Goal: Task Accomplishment & Management: Use online tool/utility

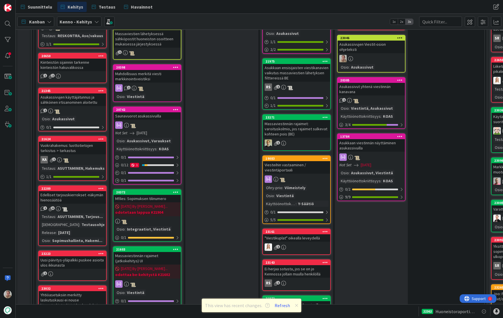
scroll to position [401, 0]
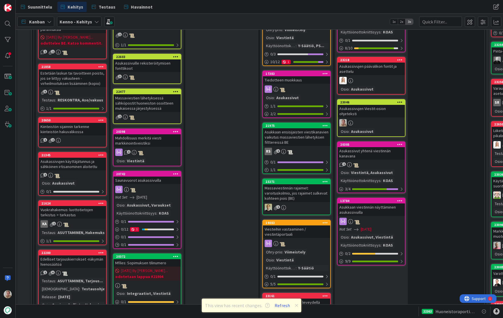
click at [295, 304] on icon at bounding box center [296, 305] width 3 height 5
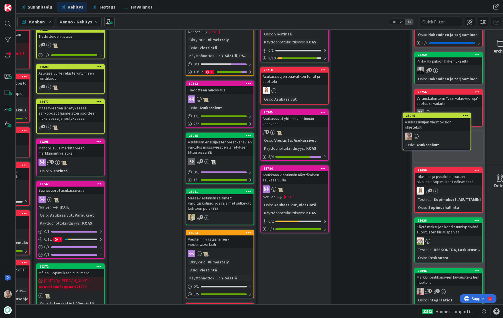
scroll to position [391, 85]
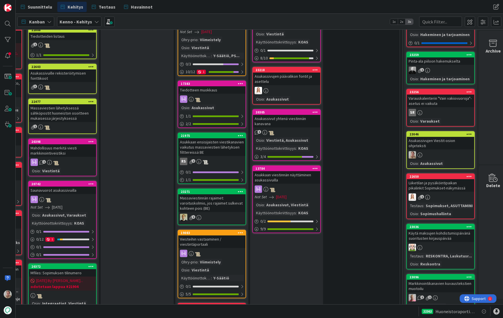
click at [472, 132] on div at bounding box center [469, 134] width 10 height 4
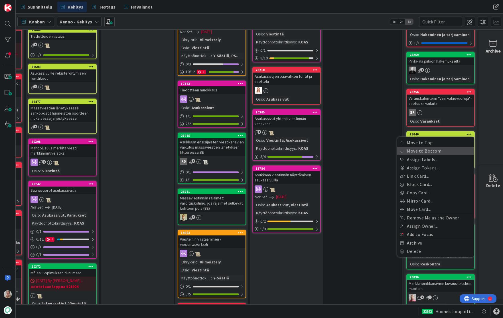
click at [425, 147] on link "Move to Bottom" at bounding box center [436, 151] width 77 height 8
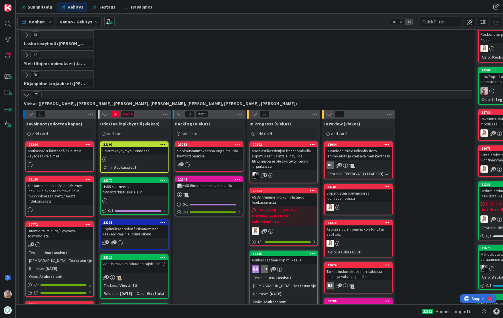
scroll to position [189, 13]
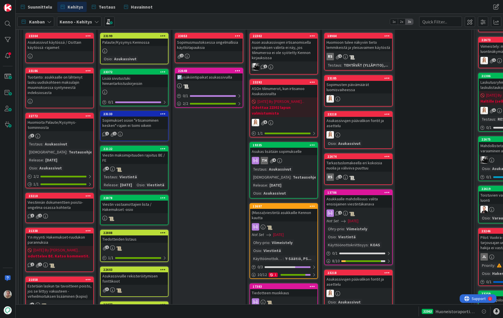
click at [129, 40] on div "Palaute/Kysymys Kennossa" at bounding box center [134, 42] width 67 height 7
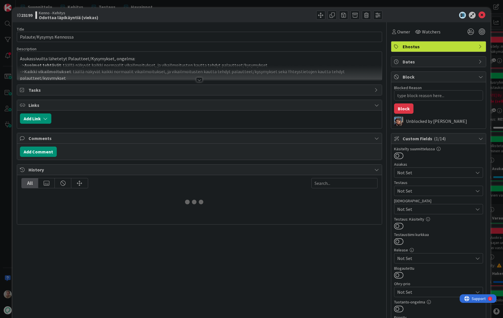
click at [165, 61] on p "Asukassivuilta lähetetyt Palautteet/Kysymykset, ongelma:" at bounding box center [199, 58] width 359 height 7
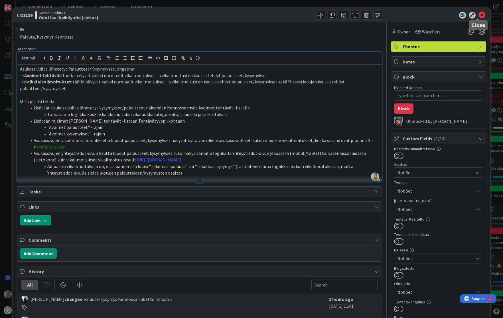
click at [479, 15] on icon at bounding box center [482, 15] width 7 height 7
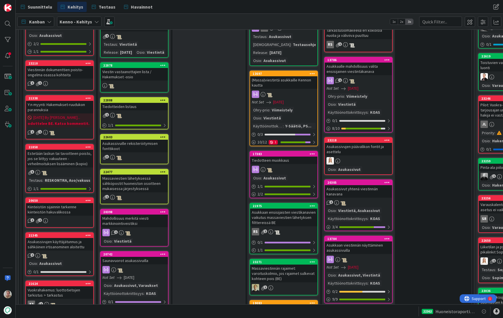
scroll to position [130, 13]
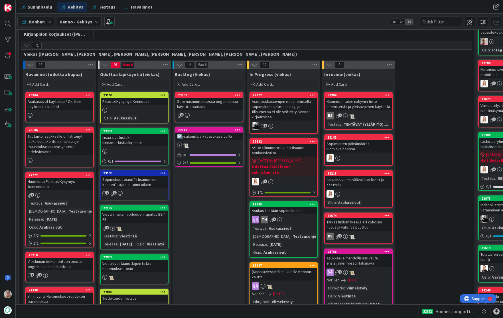
click at [199, 103] on div "Sopimusmuutoksessa ongelmallisia käyttötapauksia" at bounding box center [209, 104] width 67 height 13
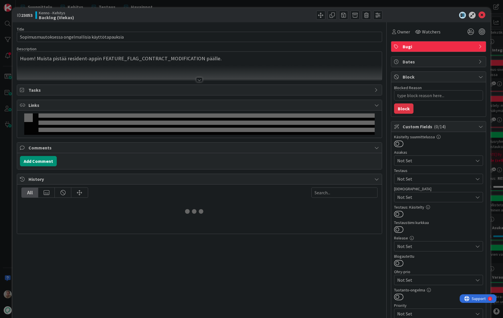
click at [212, 103] on span "Links" at bounding box center [200, 105] width 343 height 7
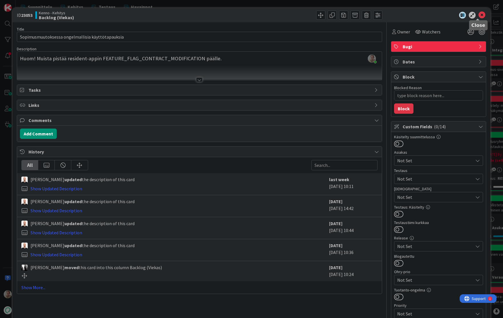
click at [479, 17] on icon at bounding box center [482, 15] width 7 height 7
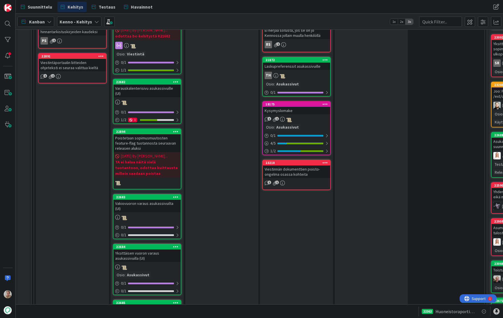
scroll to position [781, 0]
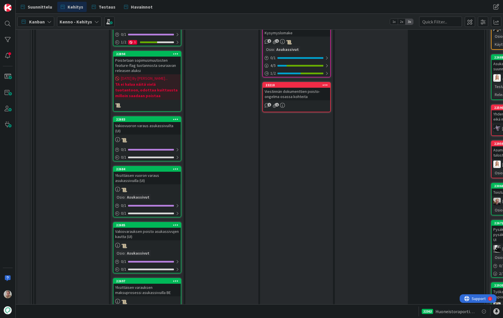
click at [299, 89] on div "Viestinnän dokumenttien poisto-ongelma osassa kohteita" at bounding box center [296, 94] width 67 height 13
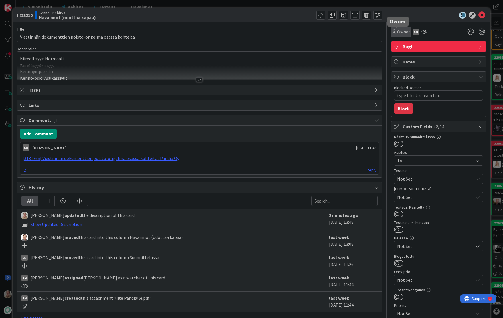
click at [398, 32] on span "Owner" at bounding box center [404, 31] width 13 height 7
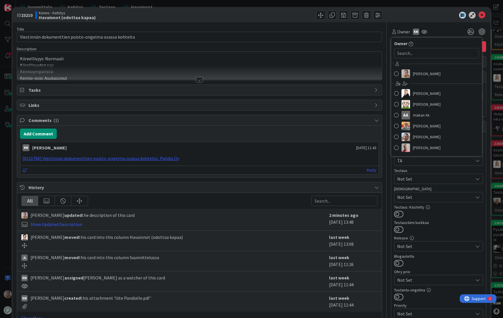
click at [420, 80] on div "Samuli Lindgren Ansu Nevalainen Antti Niemenpää AA Atakan Ak Basse Nyberg Edvar…" at bounding box center [437, 106] width 91 height 94
click at [420, 75] on span "[PERSON_NAME]" at bounding box center [427, 73] width 28 height 9
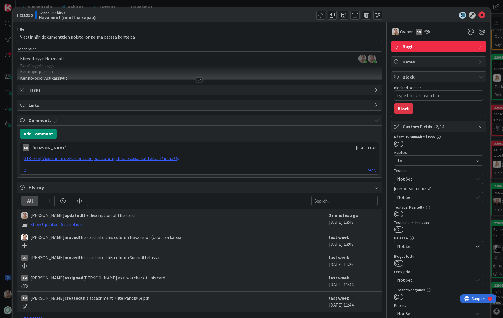
click at [266, 60] on div "Samuli Lindgren just joined Samuli Lindgren joined 1 m ago Kiireellisyys: Norma…" at bounding box center [199, 66] width 365 height 28
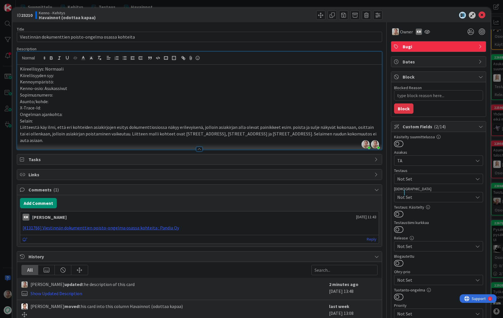
type textarea "x"
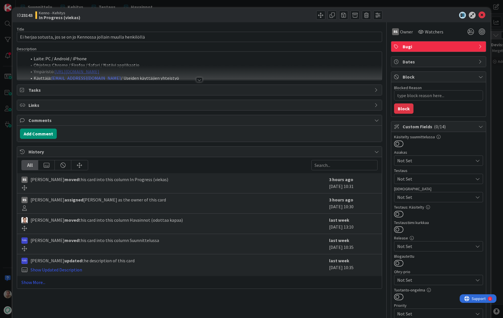
click at [167, 66] on div at bounding box center [199, 72] width 365 height 15
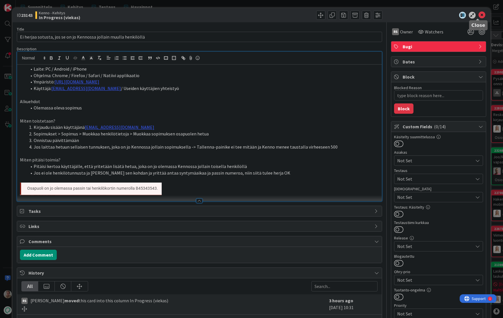
click at [481, 15] on icon at bounding box center [482, 15] width 7 height 7
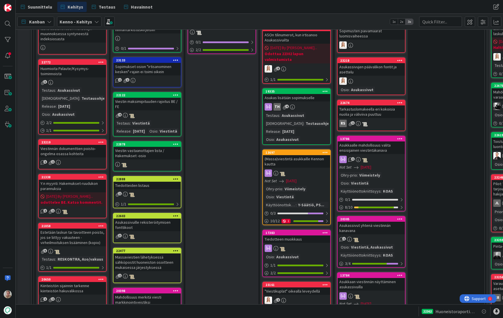
scroll to position [268, 0]
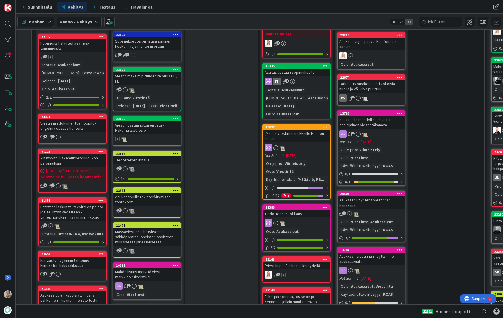
click at [77, 128] on div "Viestinnän dokumenttien poisto-ongelma osassa kohteita" at bounding box center [72, 125] width 67 height 13
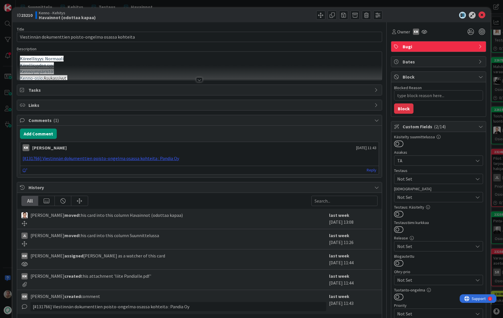
click at [162, 78] on div at bounding box center [199, 72] width 365 height 15
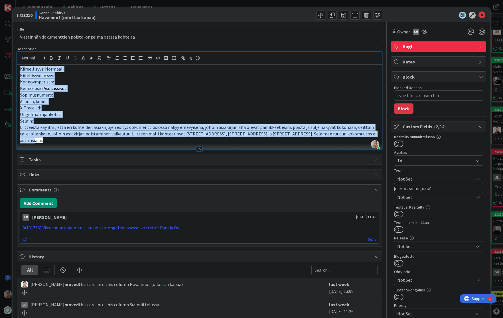
drag, startPoint x: 355, startPoint y: 133, endPoint x: 21, endPoint y: 65, distance: 340.8
click at [21, 65] on div "Kiireellisyys: Normaali Kiirellisyyden syy: Kennoympäristö: Kenno-osio: Asukass…" at bounding box center [199, 107] width 365 height 85
click at [100, 60] on icon "button" at bounding box center [99, 57] width 5 height 5
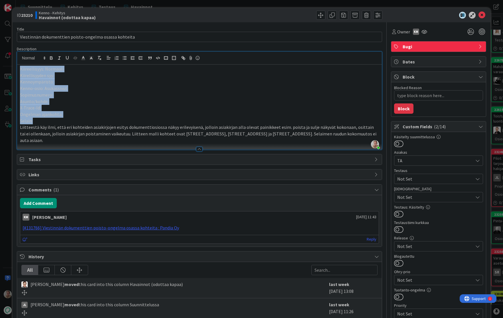
click at [198, 110] on p "X-Trace-Id:" at bounding box center [199, 107] width 359 height 7
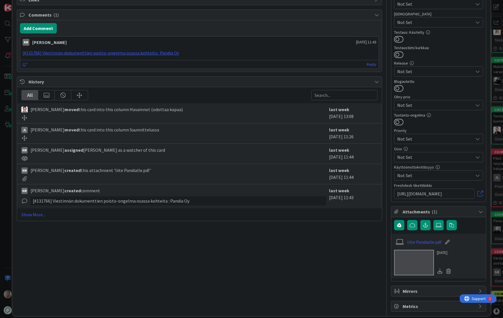
scroll to position [181, 0]
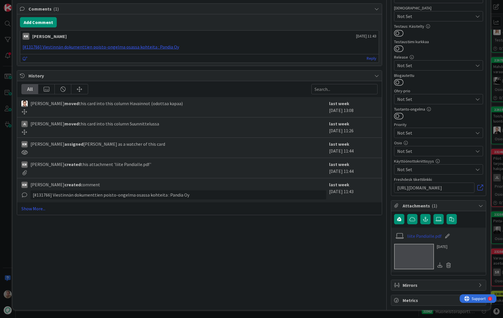
click at [418, 238] on link "liite Pandialle.pdf" at bounding box center [425, 235] width 35 height 7
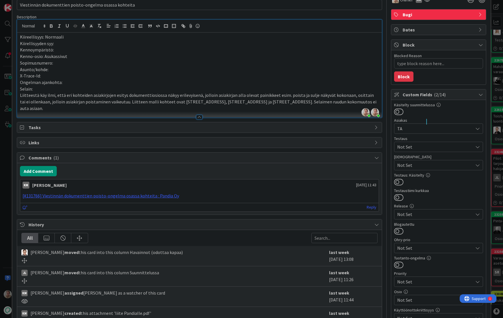
scroll to position [0, 0]
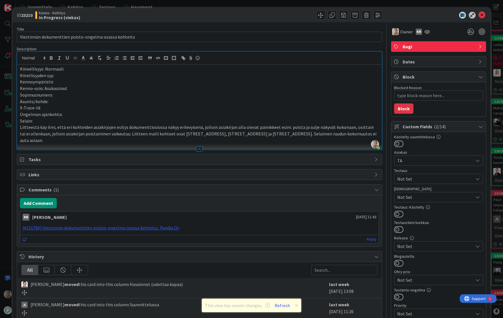
type textarea "x"
